Goal: Task Accomplishment & Management: Complete application form

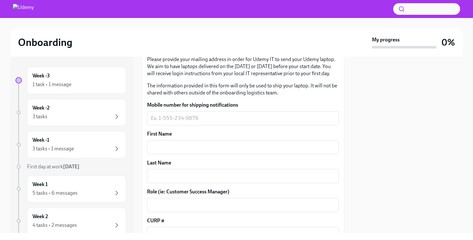
scroll to position [110, 0]
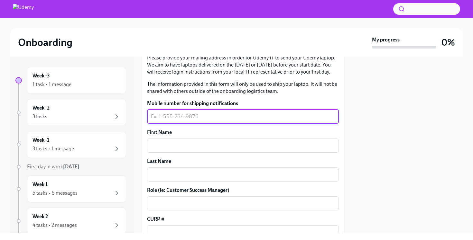
click at [192, 115] on textarea "Mobile number for shipping notifications" at bounding box center [243, 117] width 184 height 8
type textarea "5516206068"
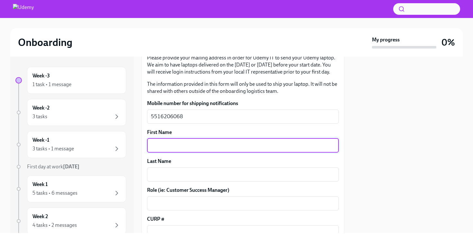
click at [184, 145] on textarea "First Name" at bounding box center [243, 146] width 184 height 8
type textarea "[PERSON_NAME]"
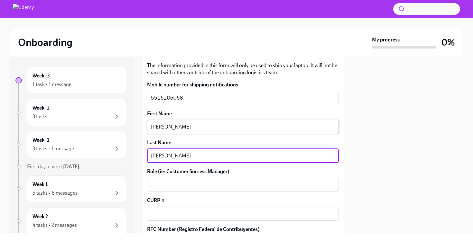
scroll to position [142, 0]
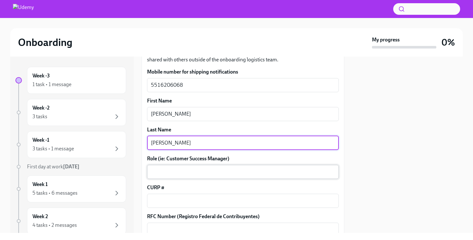
type textarea "[PERSON_NAME]"
click at [166, 173] on textarea "Role (ie: Customer Success Manager)" at bounding box center [243, 172] width 184 height 8
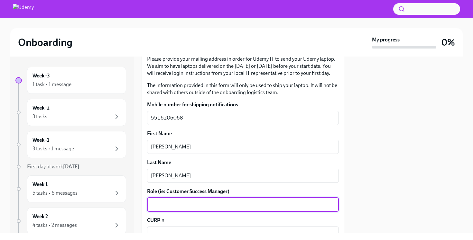
scroll to position [115, 0]
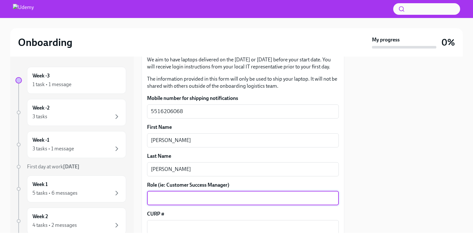
click at [165, 200] on textarea "Role (ie: Customer Success Manager)" at bounding box center [243, 199] width 184 height 8
paste textarea "IT Support Specialist"
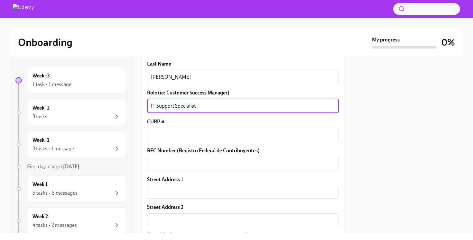
scroll to position [210, 0]
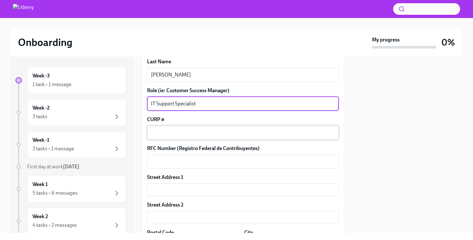
type textarea "IT Support Specialist"
click at [163, 138] on div "x ​" at bounding box center [243, 133] width 192 height 14
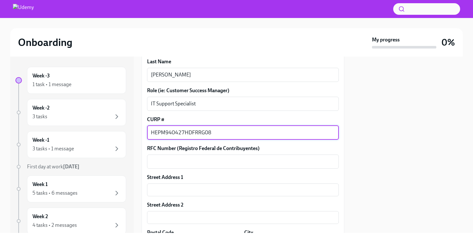
type textarea "HEPM940427HDFRRG08"
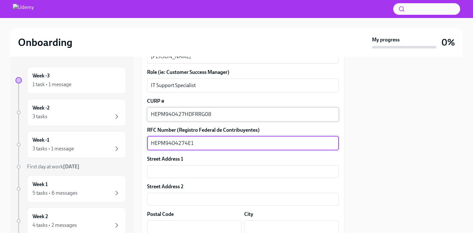
scroll to position [231, 0]
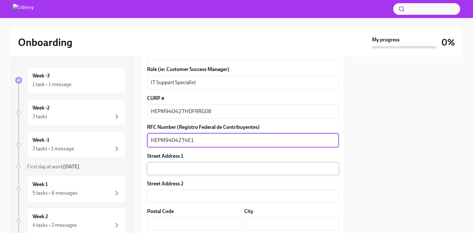
type textarea "HEPM9404274E1"
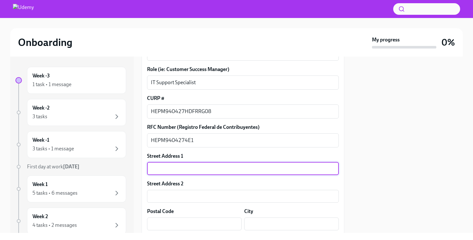
click at [164, 167] on input "text" at bounding box center [243, 169] width 192 height 13
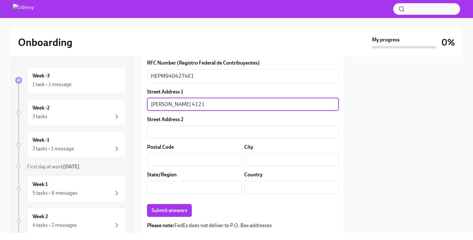
scroll to position [297, 0]
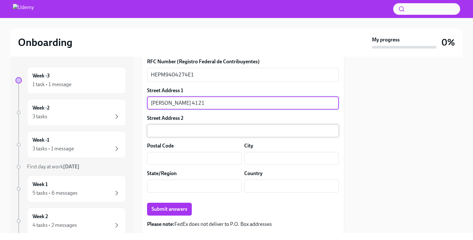
type input "[PERSON_NAME] 4121"
click at [176, 133] on input "text" at bounding box center [243, 131] width 192 height 13
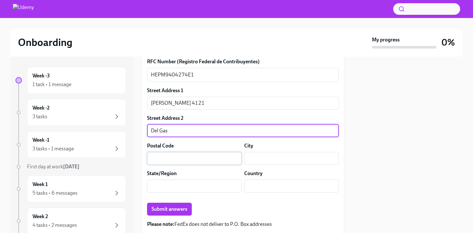
type input "Del Gas"
click at [167, 154] on input "text" at bounding box center [194, 158] width 95 height 13
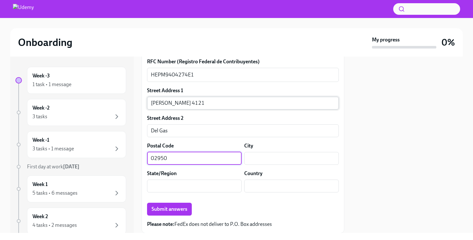
type input "02950"
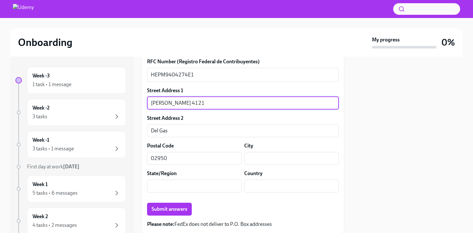
click at [188, 107] on input "[PERSON_NAME] 4121" at bounding box center [243, 103] width 192 height 13
type input "[PERSON_NAME] 4121, int C504"
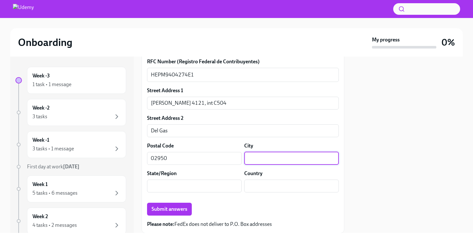
click at [252, 157] on input "text" at bounding box center [291, 158] width 95 height 13
type input "Azcapotzalco"
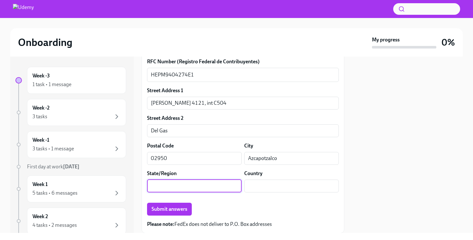
click at [207, 187] on input "text" at bounding box center [194, 186] width 95 height 13
type input "[GEOGRAPHIC_DATA]"
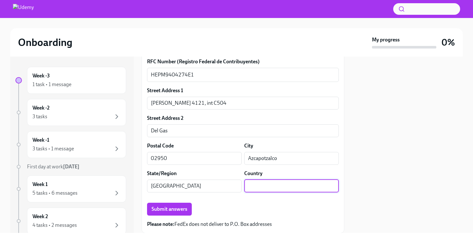
click at [268, 190] on input "text" at bounding box center [291, 186] width 95 height 13
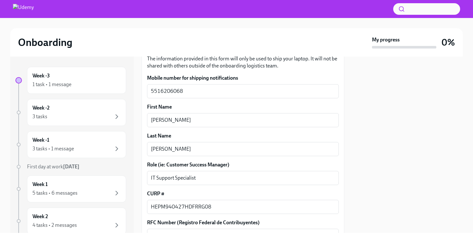
scroll to position [0, 0]
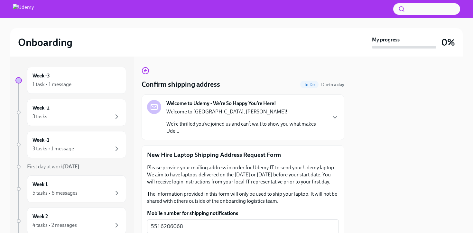
type input "[GEOGRAPHIC_DATA]"
click at [325, 116] on div "Welcome to [GEOGRAPHIC_DATA], [PERSON_NAME]! We’re thrilled you’ve joined us an…" at bounding box center [246, 121] width 160 height 26
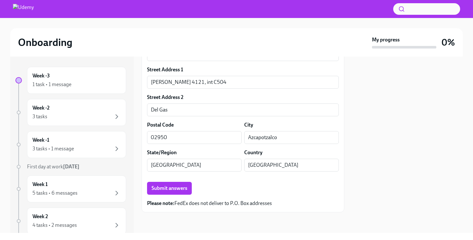
scroll to position [545, 0]
click at [174, 189] on span "Submit answers" at bounding box center [170, 188] width 36 height 6
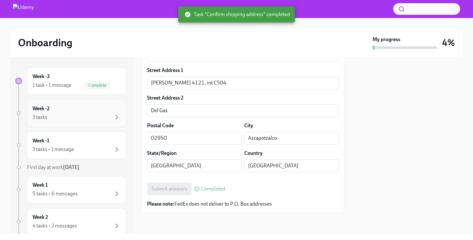
click at [79, 118] on div "3 tasks" at bounding box center [77, 118] width 88 height 8
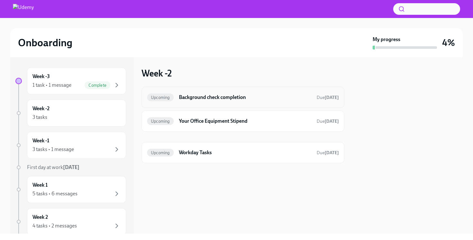
click at [250, 99] on h6 "Background check completion" at bounding box center [245, 97] width 133 height 7
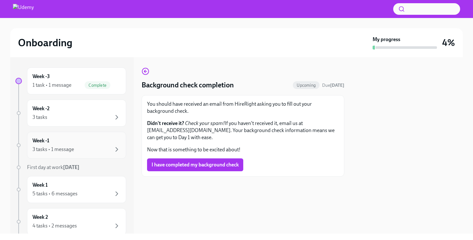
click at [78, 145] on div "Week -1 3 tasks • 1 message" at bounding box center [77, 145] width 88 height 16
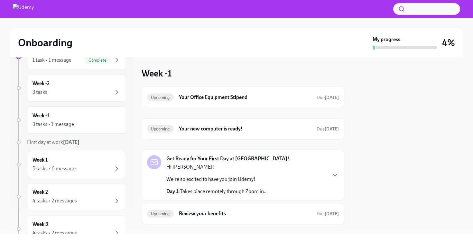
scroll to position [11, 0]
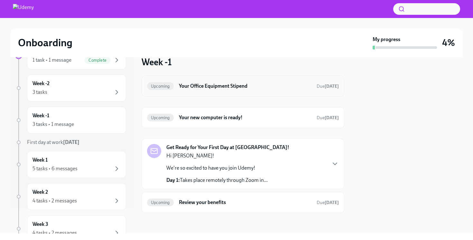
click at [224, 89] on h6 "Your Office Equipment Stipend" at bounding box center [245, 86] width 133 height 7
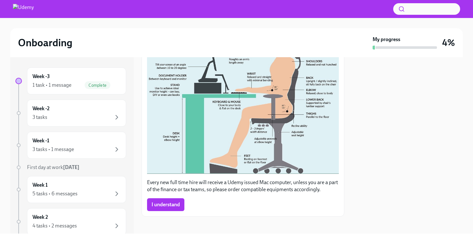
scroll to position [184, 0]
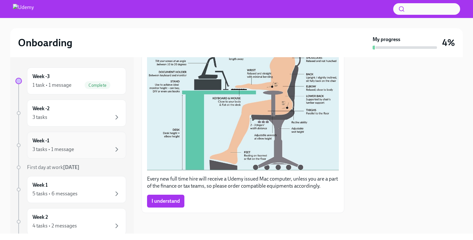
click at [78, 148] on div "3 tasks • 1 message" at bounding box center [77, 150] width 88 height 8
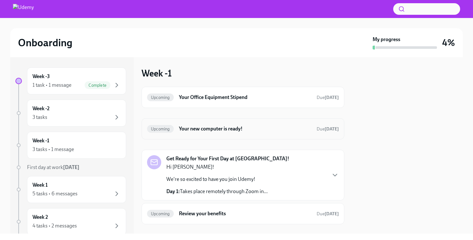
click at [214, 127] on h6 "Your new computer is ready!" at bounding box center [245, 129] width 133 height 7
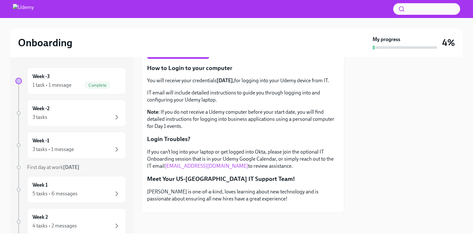
scroll to position [186, 0]
click at [171, 208] on button "Zoom image" at bounding box center [171, 208] width 48 height 0
click at [84, 153] on div "3 tasks • 1 message" at bounding box center [77, 150] width 88 height 8
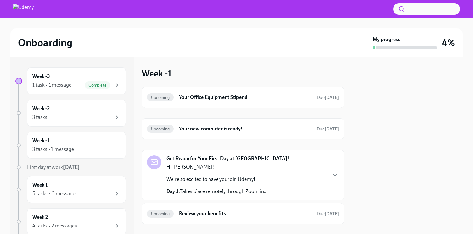
scroll to position [11, 0]
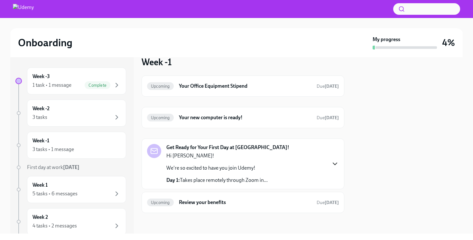
click at [332, 165] on icon "button" at bounding box center [335, 164] width 8 height 8
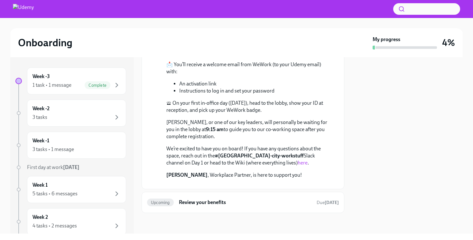
scroll to position [370, 0]
click at [298, 160] on link "here" at bounding box center [303, 163] width 10 height 6
click at [194, 204] on h6 "Review your benefits" at bounding box center [245, 202] width 133 height 7
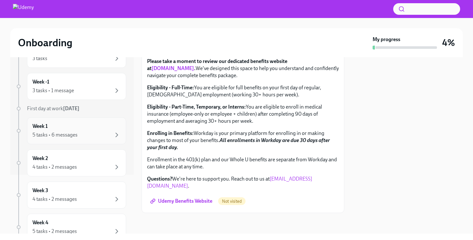
scroll to position [61, 0]
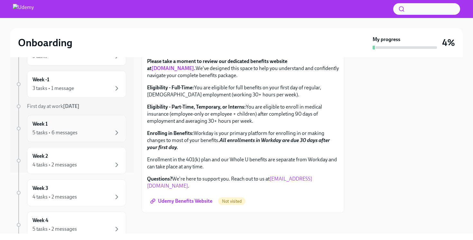
click at [104, 132] on div "5 tasks • 6 messages" at bounding box center [77, 133] width 88 height 8
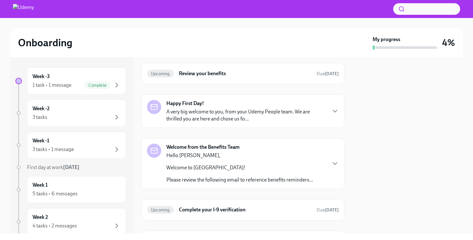
scroll to position [24, 0]
click at [271, 118] on p "A very big welcome to you, from your Udemy People team. We are thrilled you are…" at bounding box center [246, 115] width 160 height 14
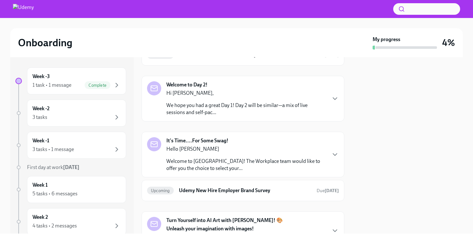
scroll to position [472, 0]
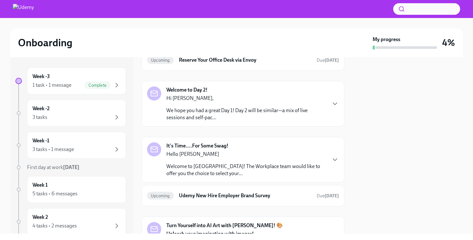
click at [303, 32] on h6 "Complete your I-9 verification" at bounding box center [245, 28] width 133 height 7
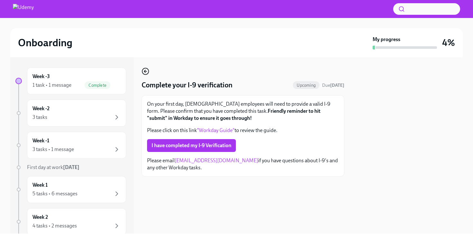
click at [149, 71] on icon "button" at bounding box center [146, 72] width 8 height 8
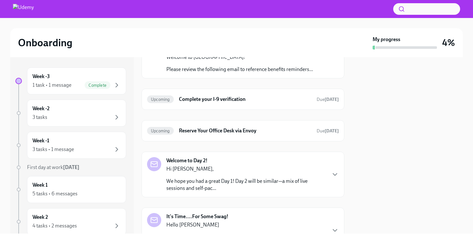
scroll to position [144, 0]
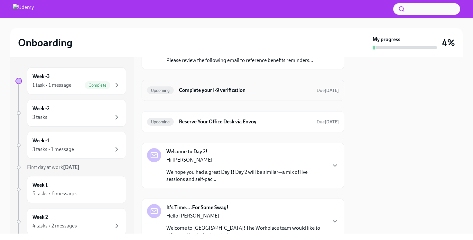
click at [270, 94] on div "Upcoming Complete your I-9 verification Due [DATE]" at bounding box center [243, 90] width 192 height 10
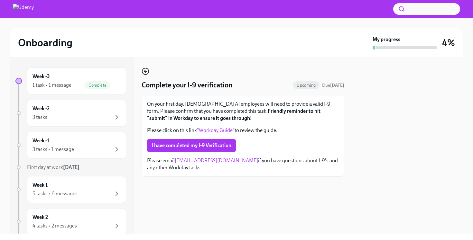
click at [148, 72] on circle "button" at bounding box center [145, 71] width 6 height 6
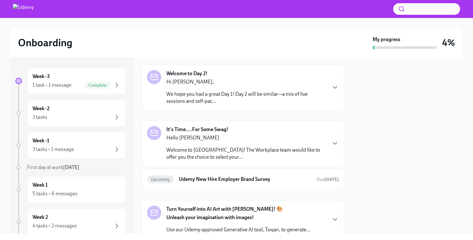
scroll to position [228, 0]
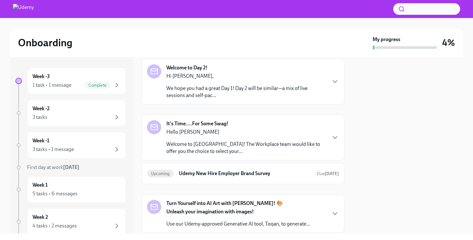
click at [254, 143] on p "Welcome to [GEOGRAPHIC_DATA]! The Workplace team would like to offer you the ch…" at bounding box center [246, 148] width 160 height 14
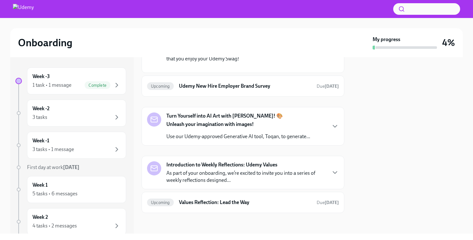
scroll to position [578, 0]
click at [246, 135] on p "Use our Udemy-approved Generative AI tool, Toqan, to generate..." at bounding box center [238, 136] width 144 height 7
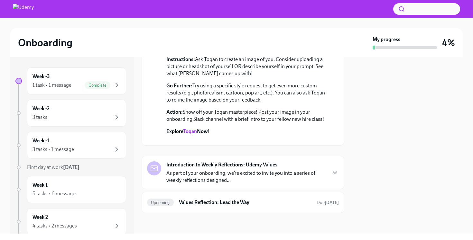
scroll to position [782, 0]
click at [244, 180] on p "As part of your onboarding, we’re excited to invite you into a series of weekly…" at bounding box center [246, 177] width 160 height 14
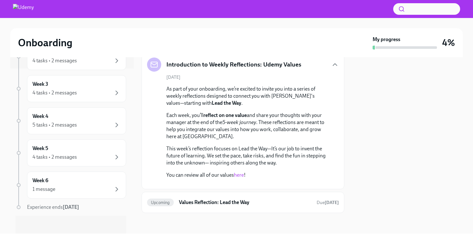
scroll to position [168, 0]
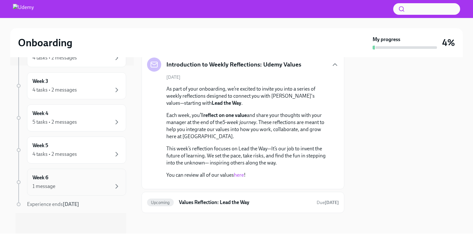
click at [101, 188] on div "1 message" at bounding box center [77, 187] width 88 height 8
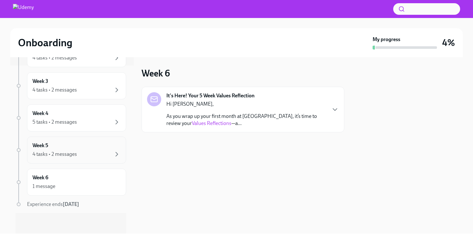
click at [80, 151] on div "4 tasks • 2 messages" at bounding box center [77, 155] width 88 height 8
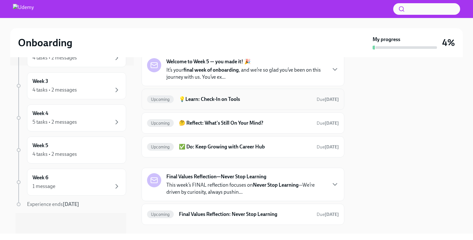
scroll to position [46, 0]
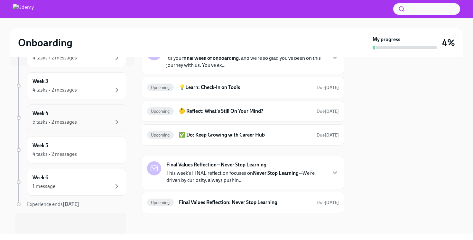
click at [97, 117] on div "Week 4 5 tasks • 2 messages" at bounding box center [77, 118] width 88 height 16
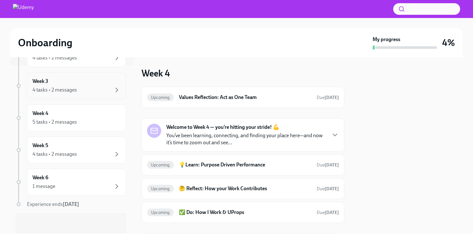
click at [93, 90] on div "4 tasks • 2 messages" at bounding box center [77, 90] width 88 height 8
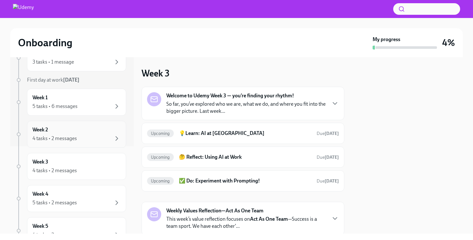
click at [87, 135] on div "4 tasks • 2 messages" at bounding box center [77, 139] width 88 height 8
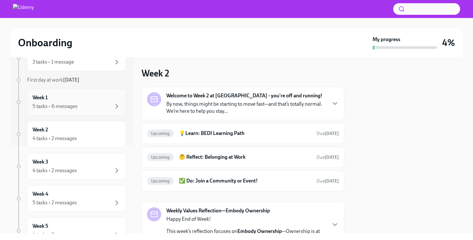
click at [92, 99] on div "Week 1 5 tasks • 6 messages" at bounding box center [77, 102] width 88 height 16
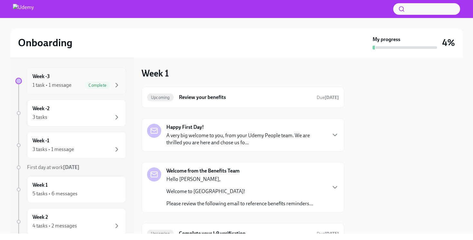
click at [79, 82] on div "1 task • 1 message Complete" at bounding box center [77, 85] width 88 height 8
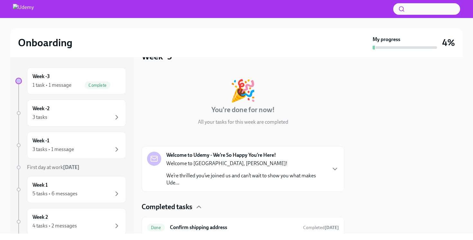
scroll to position [42, 0]
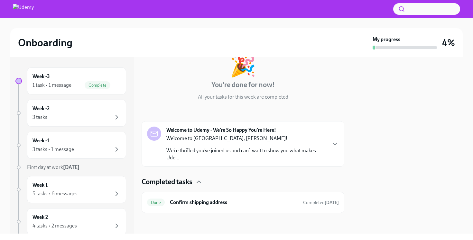
click at [197, 147] on p "We’re thrilled you’ve joined us and can’t wait to show you what makes Ude..." at bounding box center [246, 154] width 160 height 14
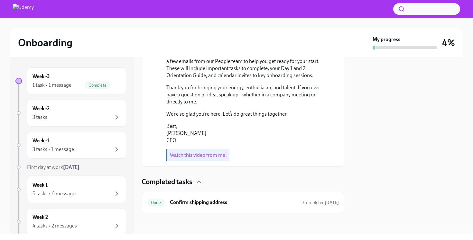
scroll to position [262, 0]
